Goal: Navigation & Orientation: Understand site structure

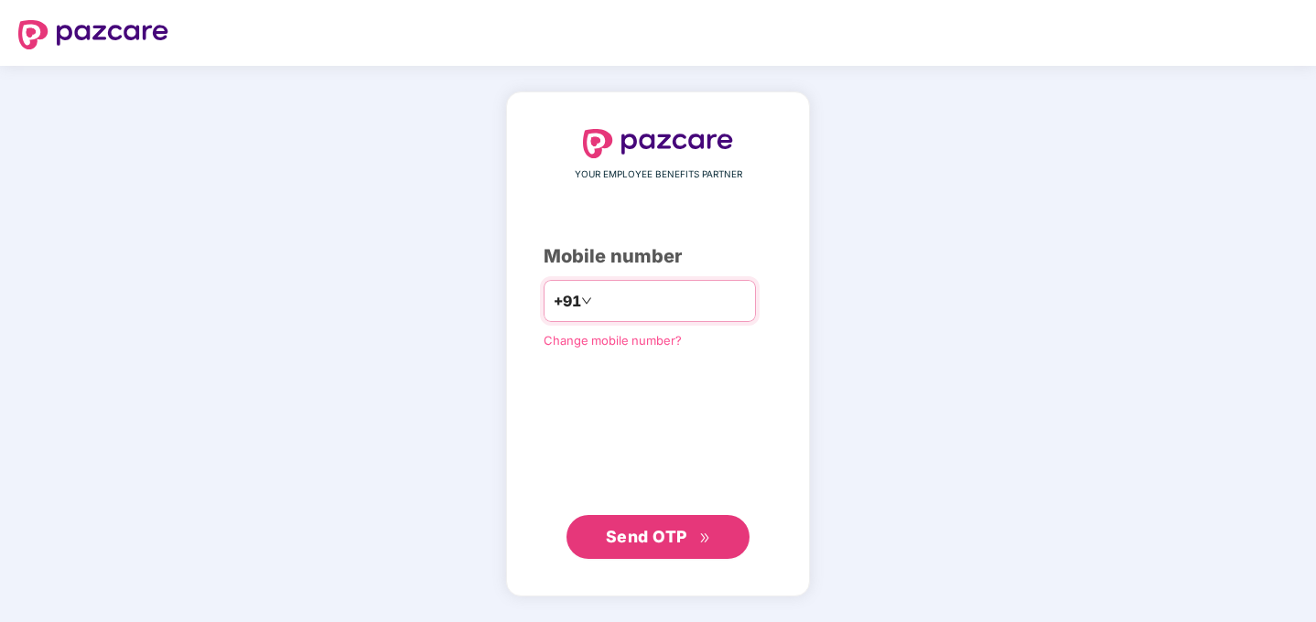
click at [600, 293] on input "number" at bounding box center [671, 301] width 150 height 29
click at [600, 298] on input "**********" at bounding box center [671, 301] width 150 height 29
type input "**********"
click at [664, 523] on button "Send OTP" at bounding box center [658, 536] width 183 height 44
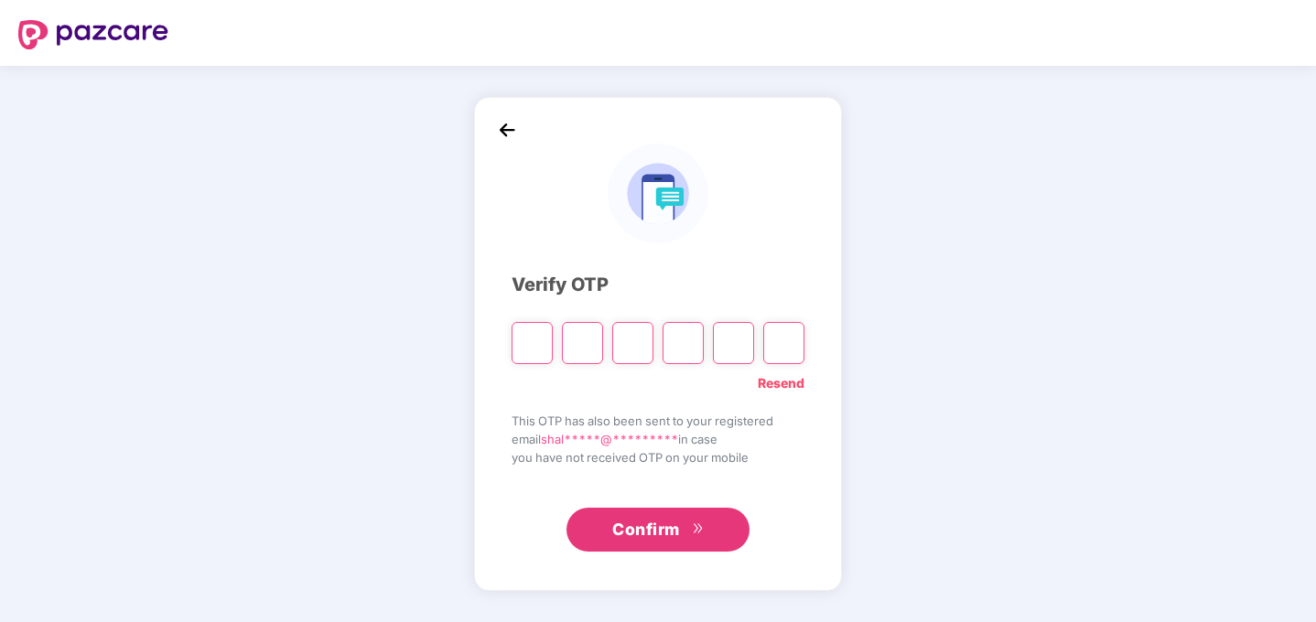
type input "*"
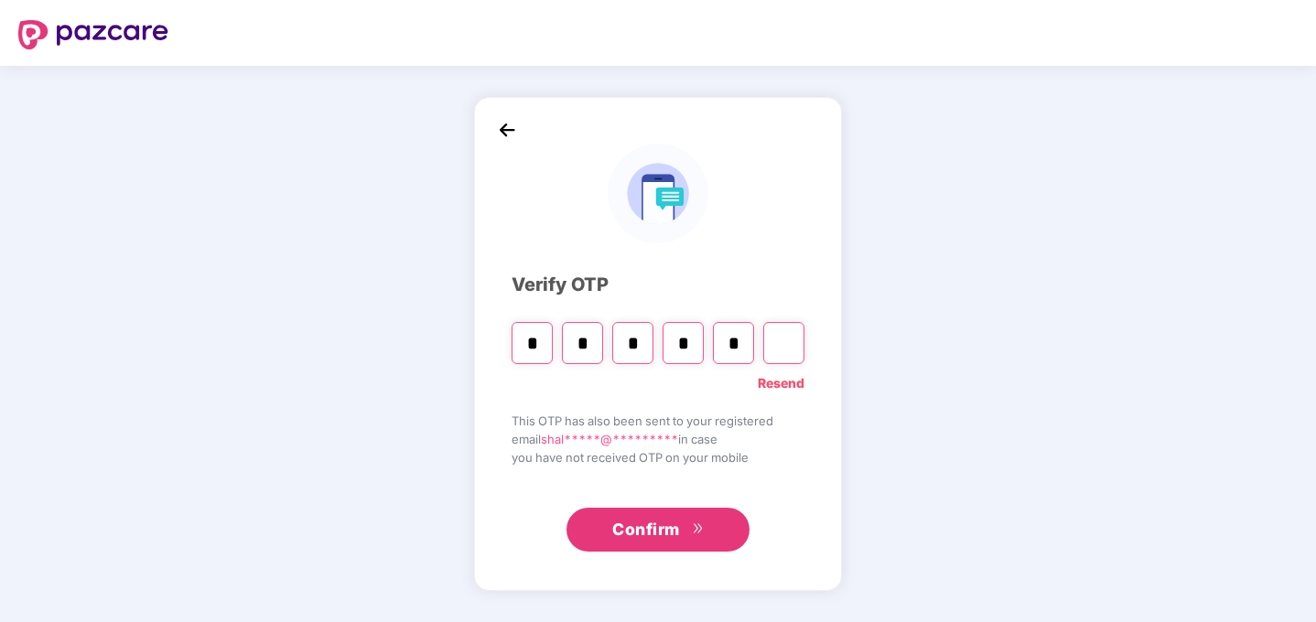
type input "*"
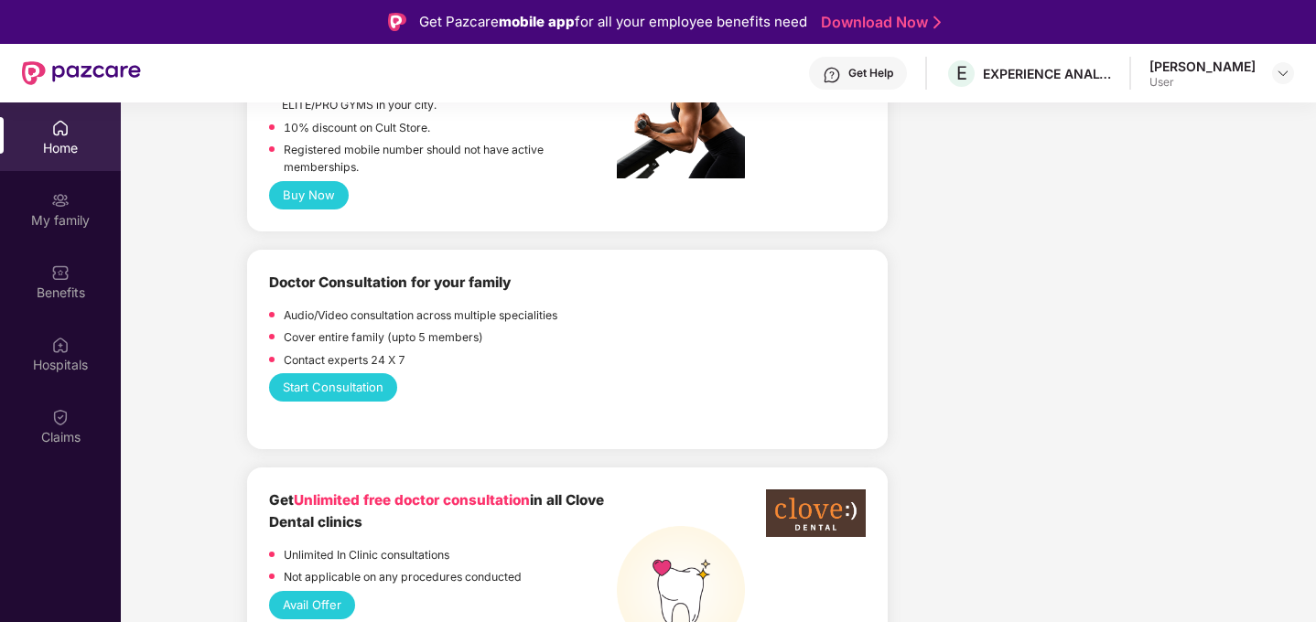
scroll to position [907, 0]
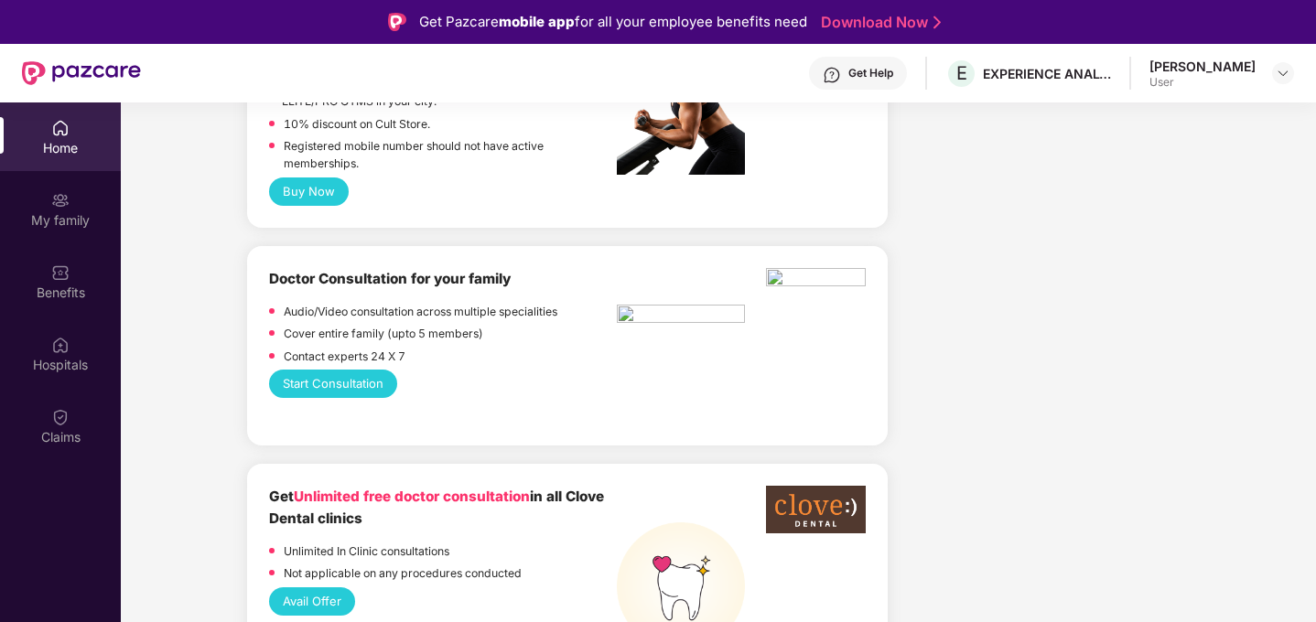
click at [324, 388] on button "Start Consultation" at bounding box center [333, 384] width 128 height 28
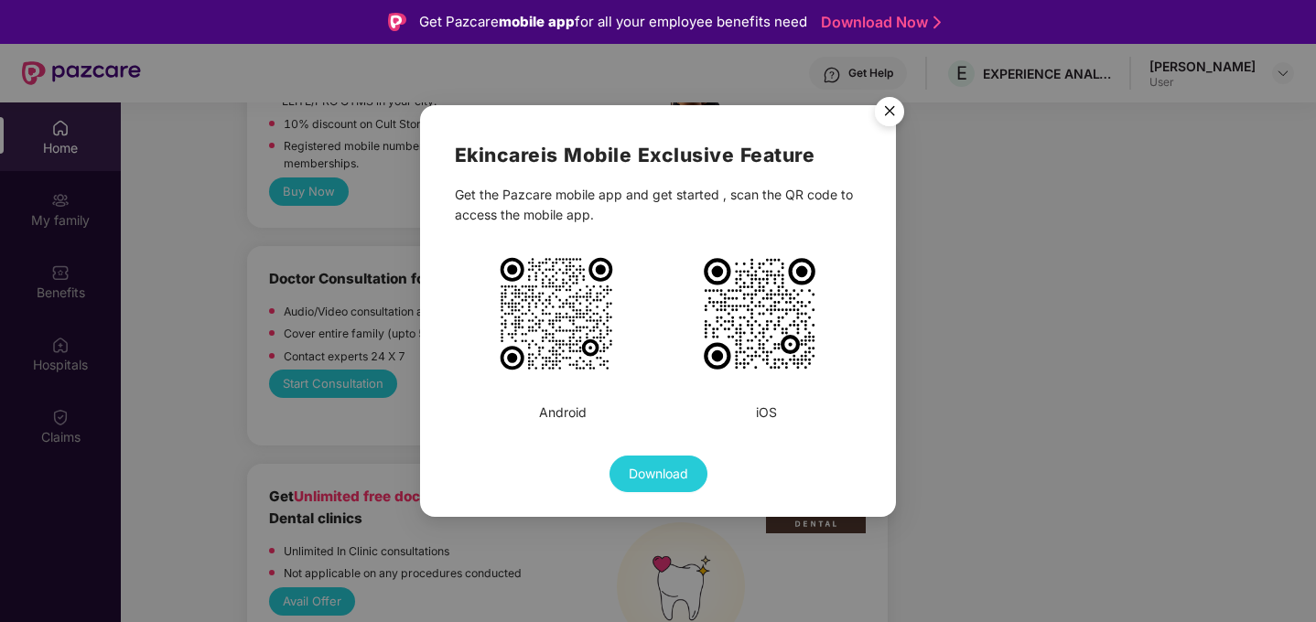
click at [894, 106] on img "Close" at bounding box center [889, 114] width 51 height 51
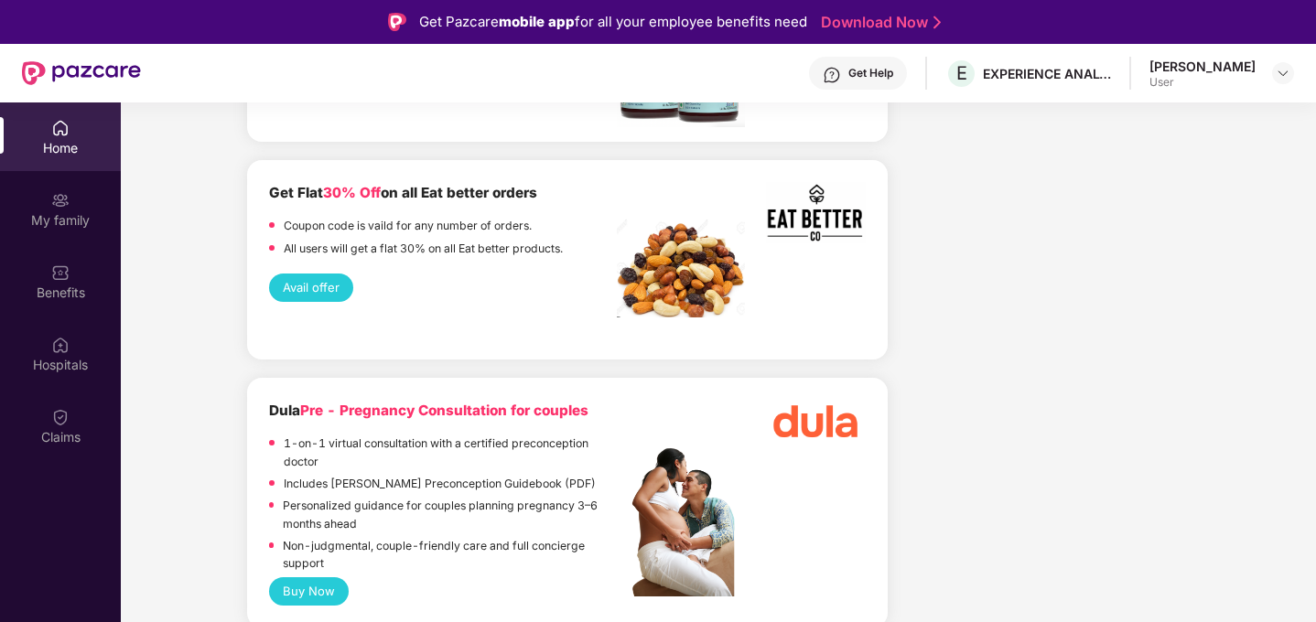
scroll to position [2150, 0]
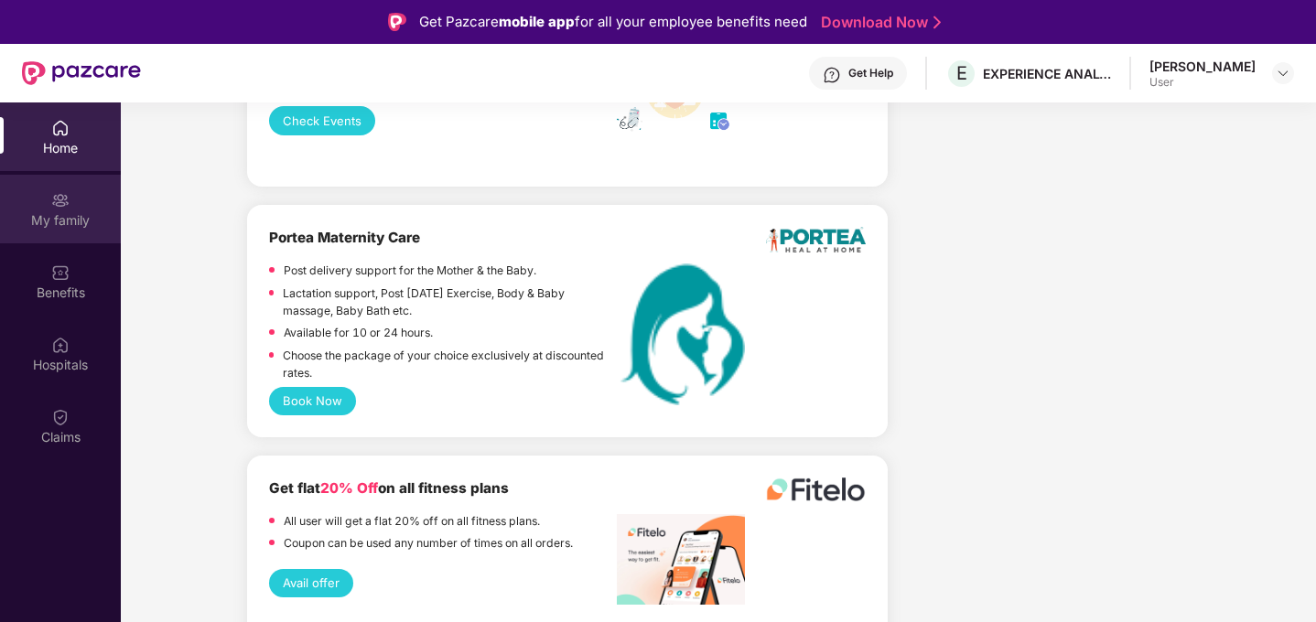
click at [46, 228] on div "My family" at bounding box center [60, 220] width 121 height 18
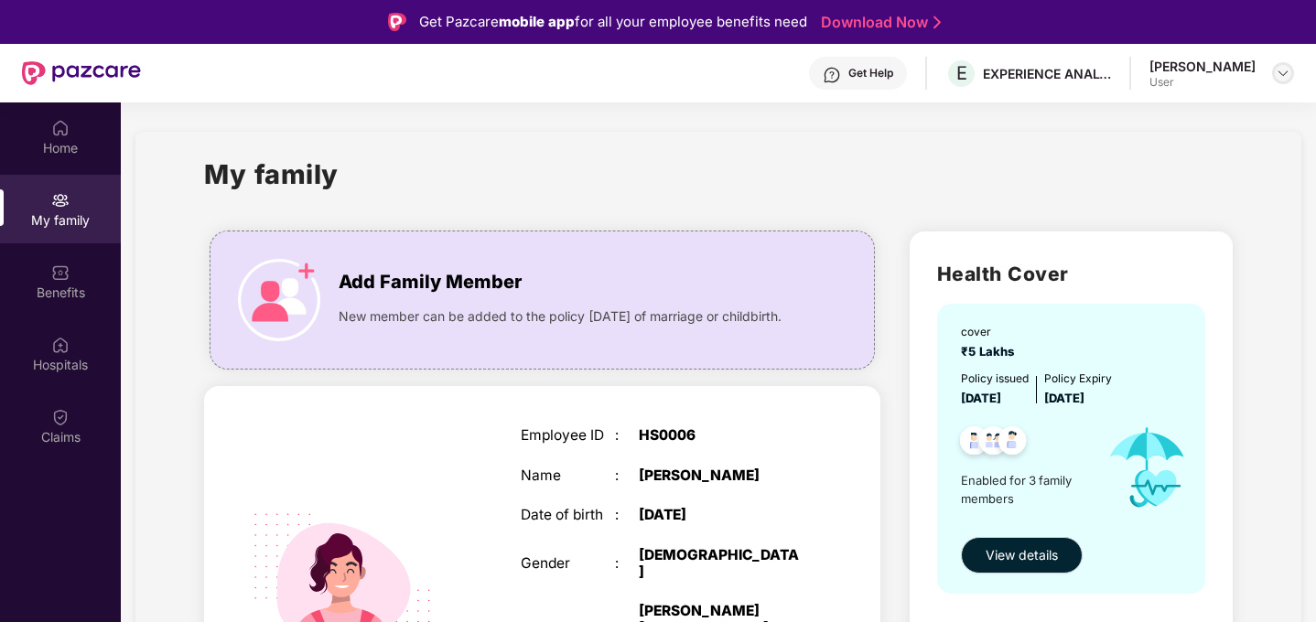
click at [1288, 75] on img at bounding box center [1283, 73] width 15 height 15
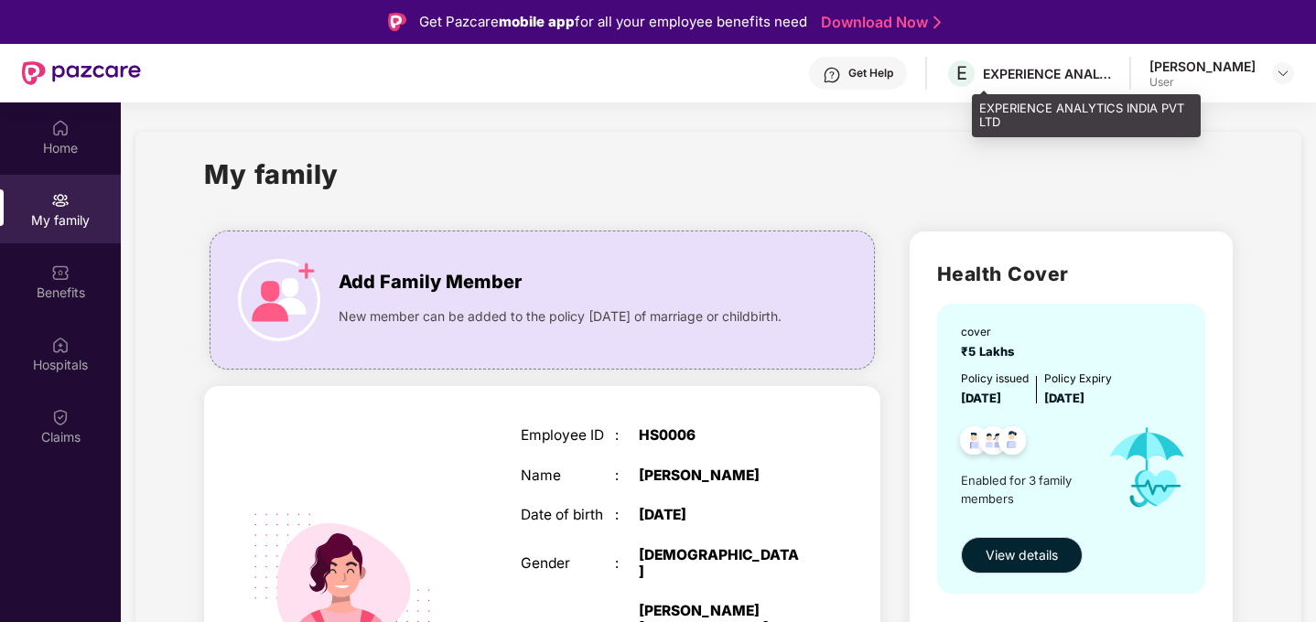
click at [1044, 87] on div "E EXPERIENCE ANALYTICS INDIA PVT LTD" at bounding box center [1029, 74] width 166 height 32
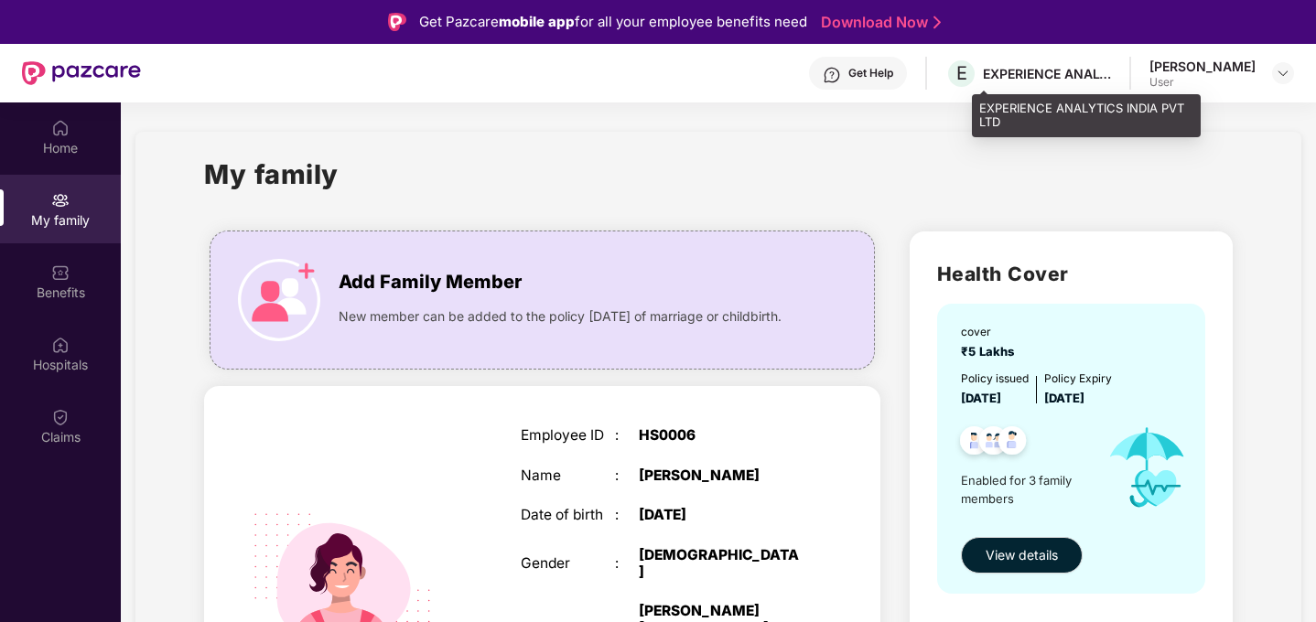
click at [1051, 89] on div "E EXPERIENCE ANALYTICS INDIA PVT LTD" at bounding box center [1029, 74] width 166 height 32
click at [1051, 77] on div "EXPERIENCE ANALYTICS INDIA PVT LTD" at bounding box center [1047, 73] width 128 height 17
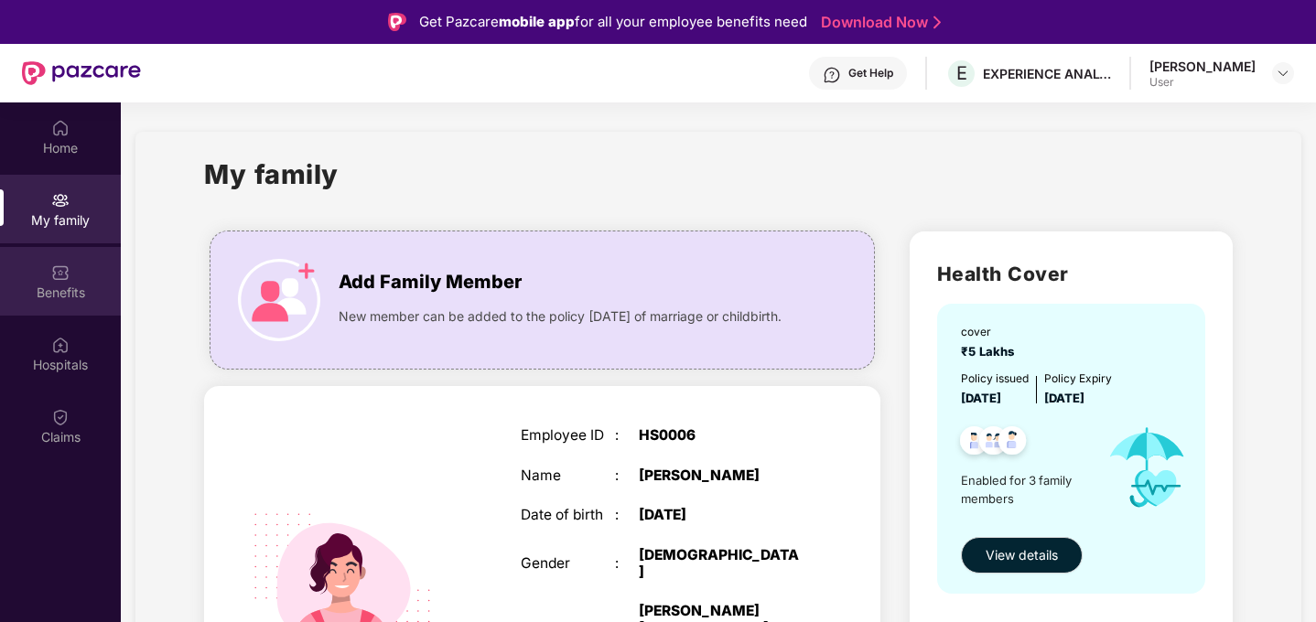
click at [66, 302] on div "Benefits" at bounding box center [60, 281] width 121 height 69
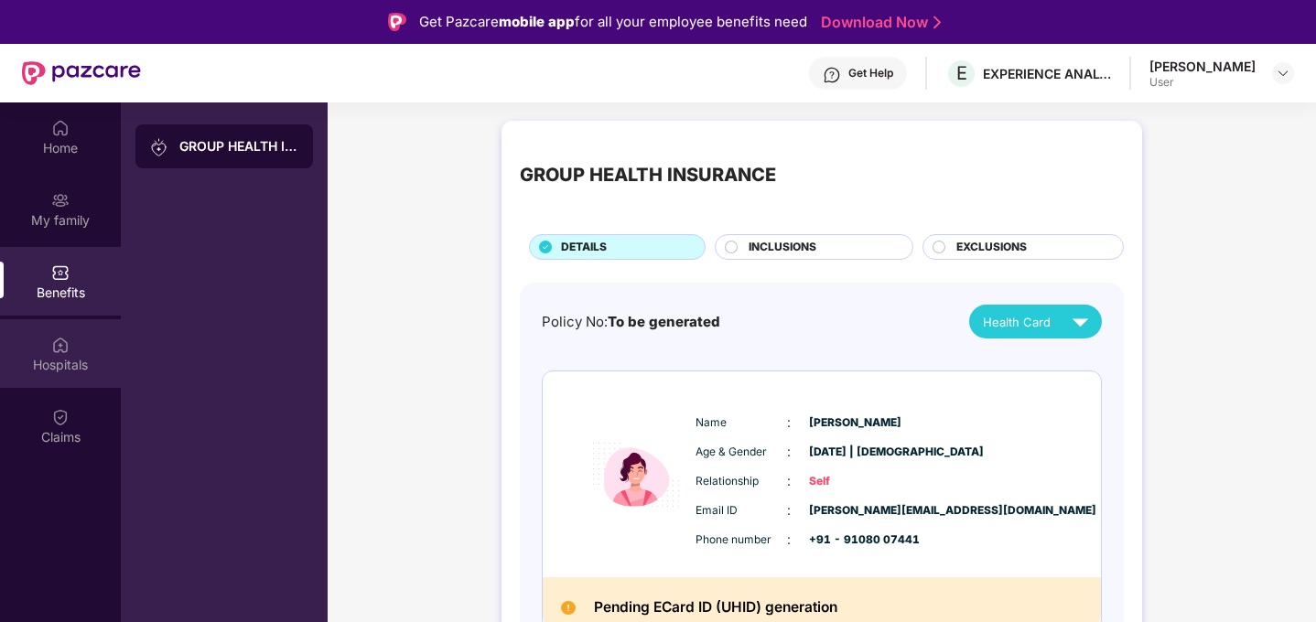
click at [68, 371] on div "Hospitals" at bounding box center [60, 365] width 121 height 18
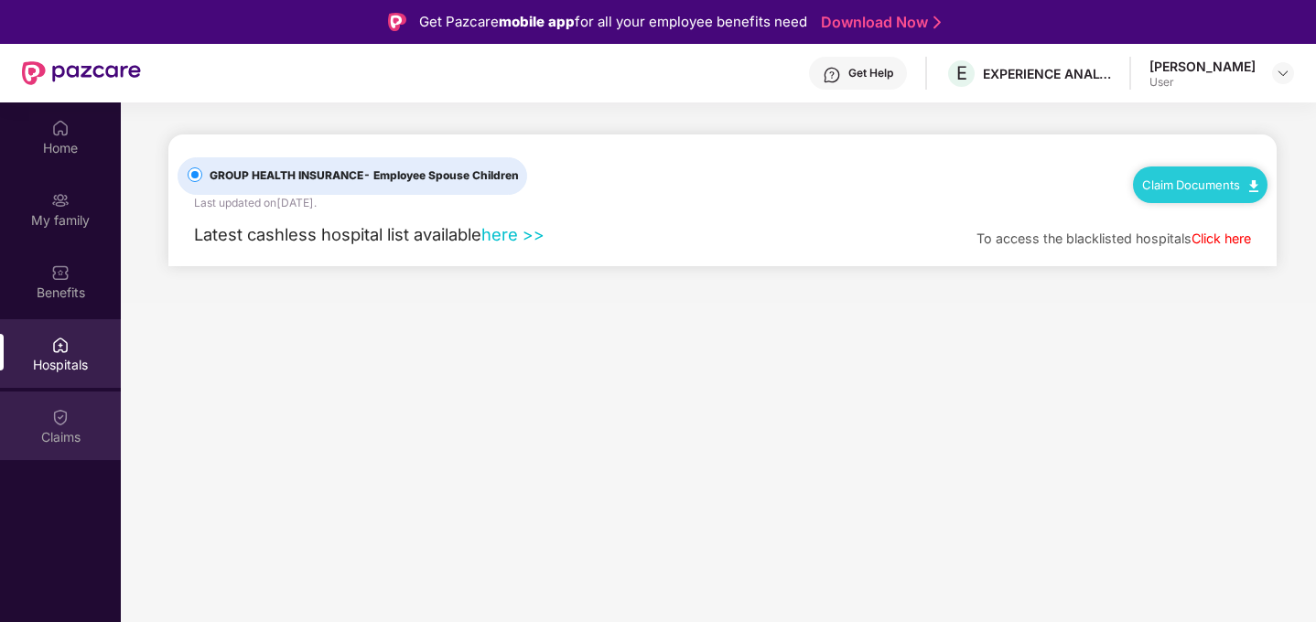
click at [60, 434] on div "Claims" at bounding box center [60, 437] width 121 height 18
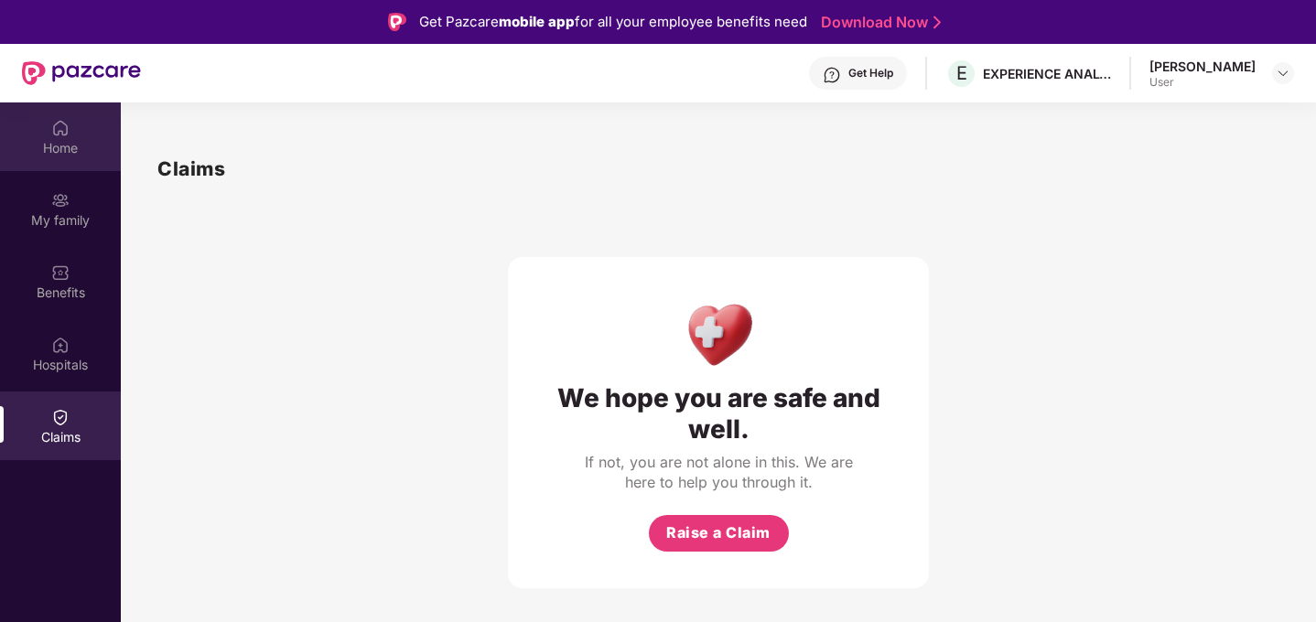
click at [68, 137] on div "Home" at bounding box center [60, 137] width 121 height 69
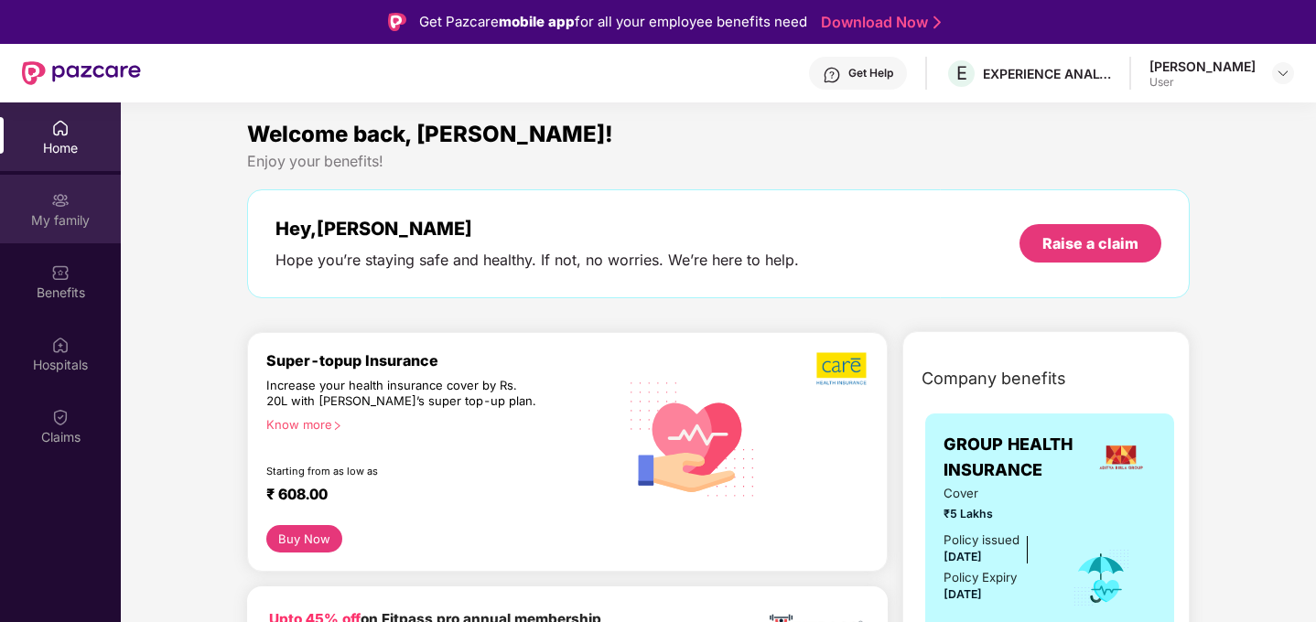
click at [65, 222] on div "My family" at bounding box center [60, 220] width 121 height 18
